Goal: Navigation & Orientation: Find specific page/section

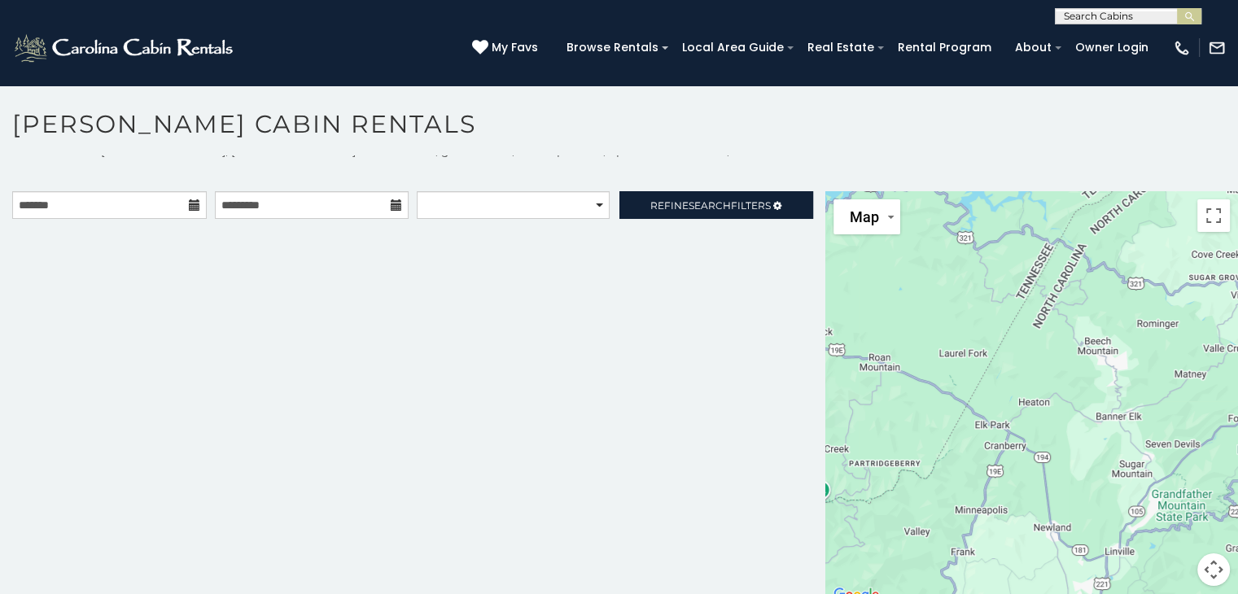
scroll to position [15, 0]
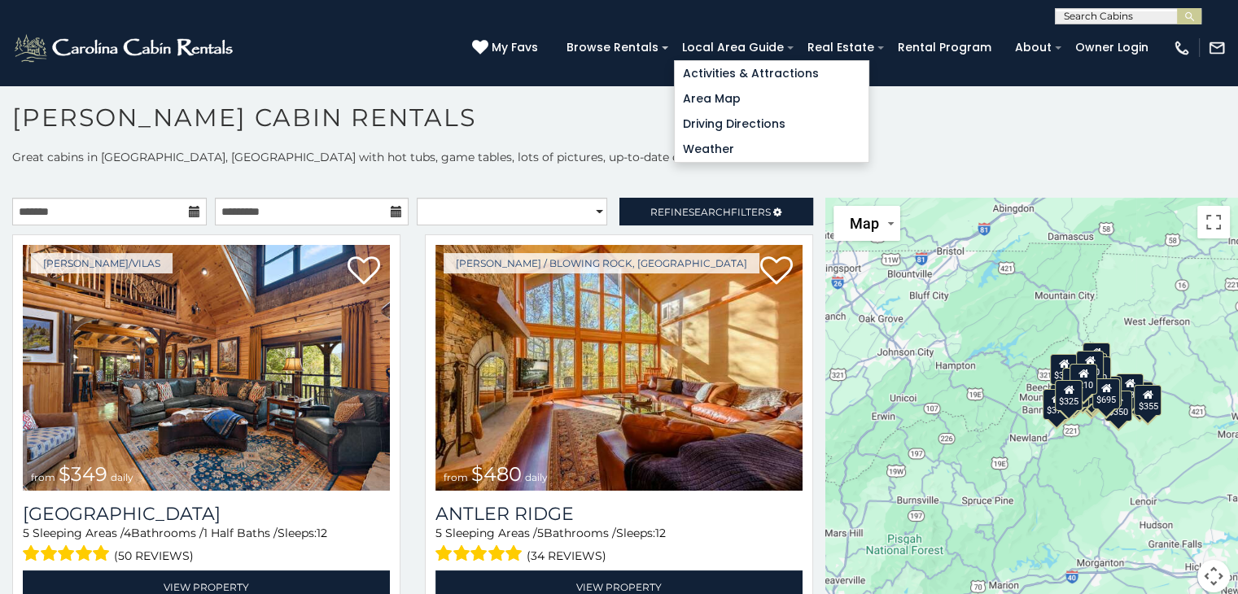
scroll to position [8, 0]
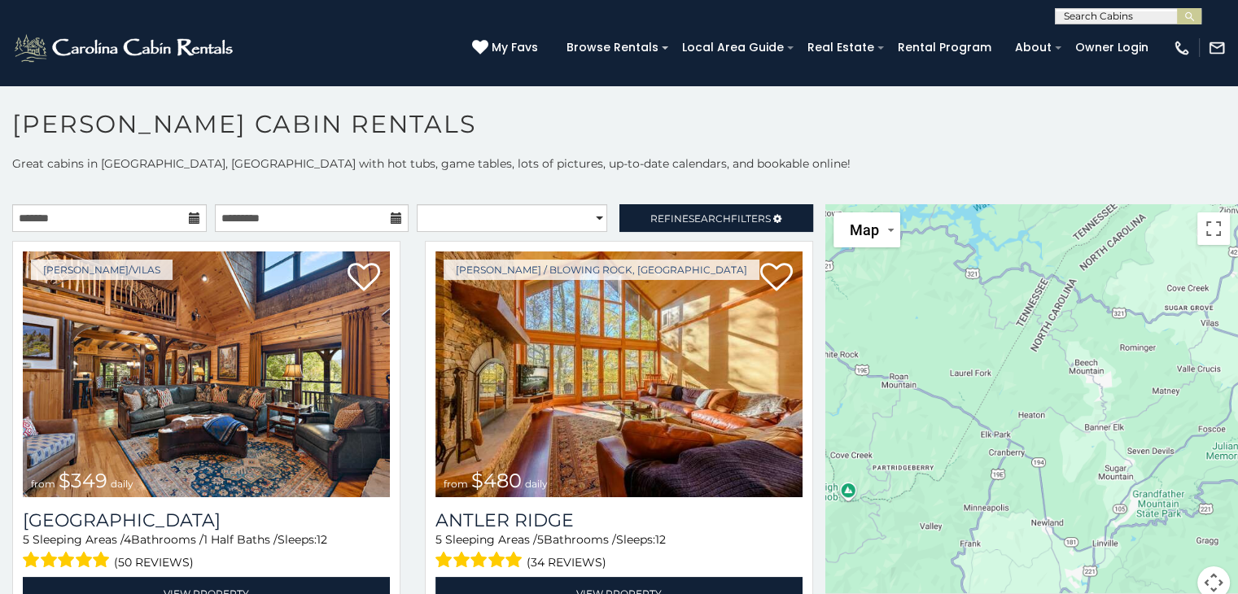
scroll to position [15, 0]
